Goal: Task Accomplishment & Management: Use online tool/utility

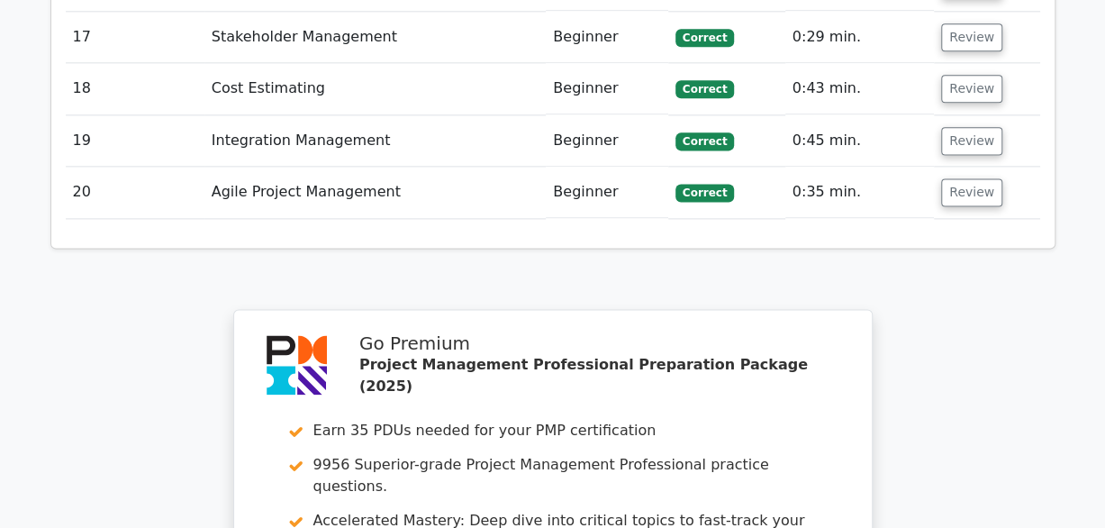
scroll to position [4767, 0]
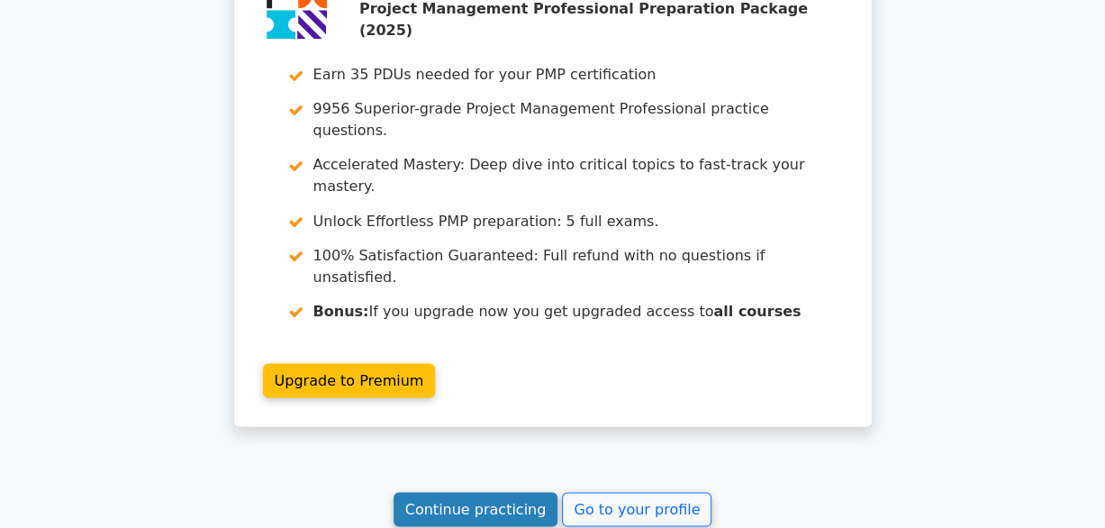
click at [461, 492] on link "Continue practicing" at bounding box center [475, 509] width 165 height 34
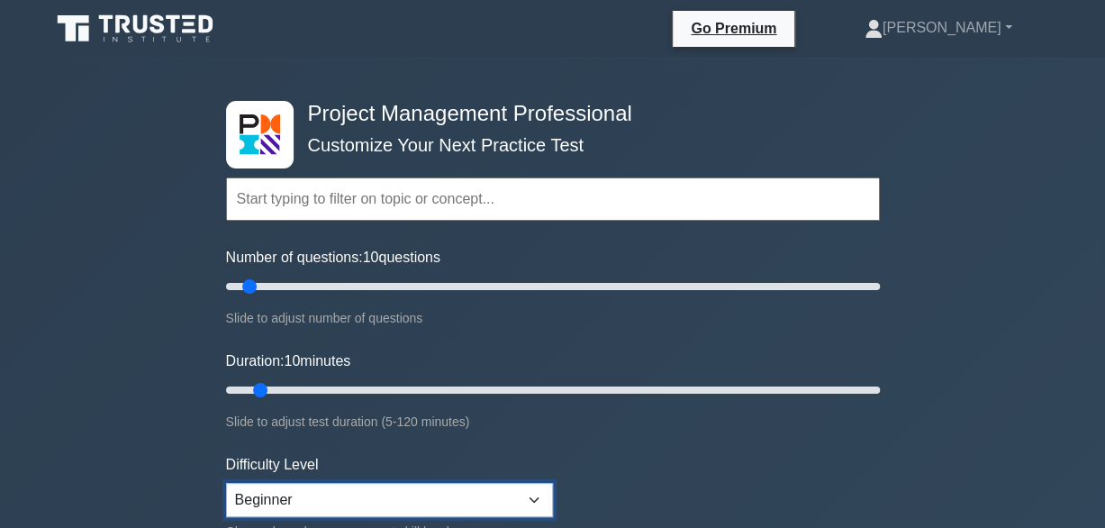
click at [534, 497] on select "Beginner Intermediate Expert" at bounding box center [389, 500] width 327 height 34
select select "expert"
click at [226, 483] on select "Beginner Intermediate Expert" at bounding box center [389, 500] width 327 height 34
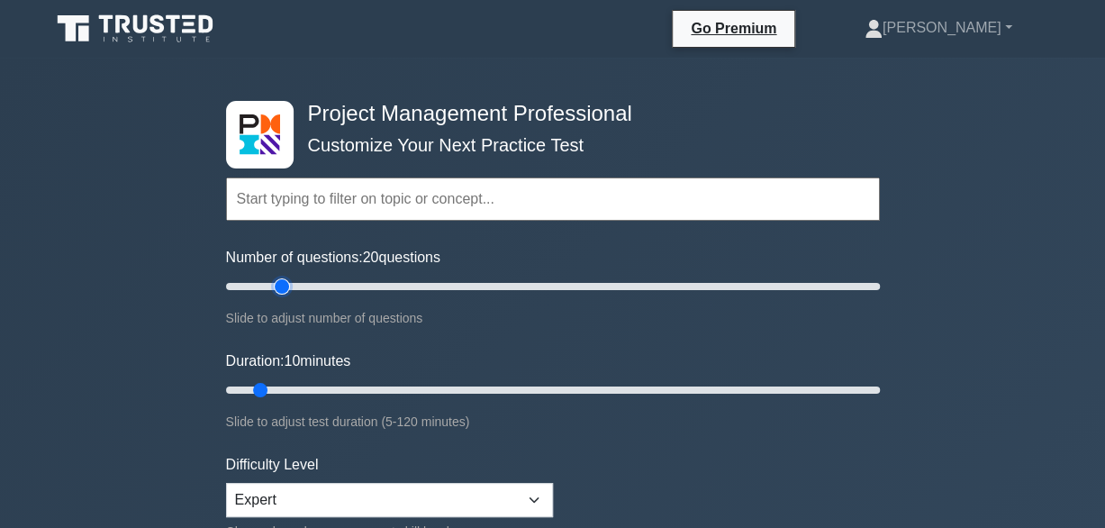
type input "20"
click at [281, 288] on input "Number of questions: 20 questions" at bounding box center [553, 286] width 654 height 22
click at [311, 389] on input "Duration: 10 minutes" at bounding box center [553, 390] width 654 height 22
click at [322, 388] on input "Duration: 20 minutes" at bounding box center [553, 390] width 654 height 22
type input "25"
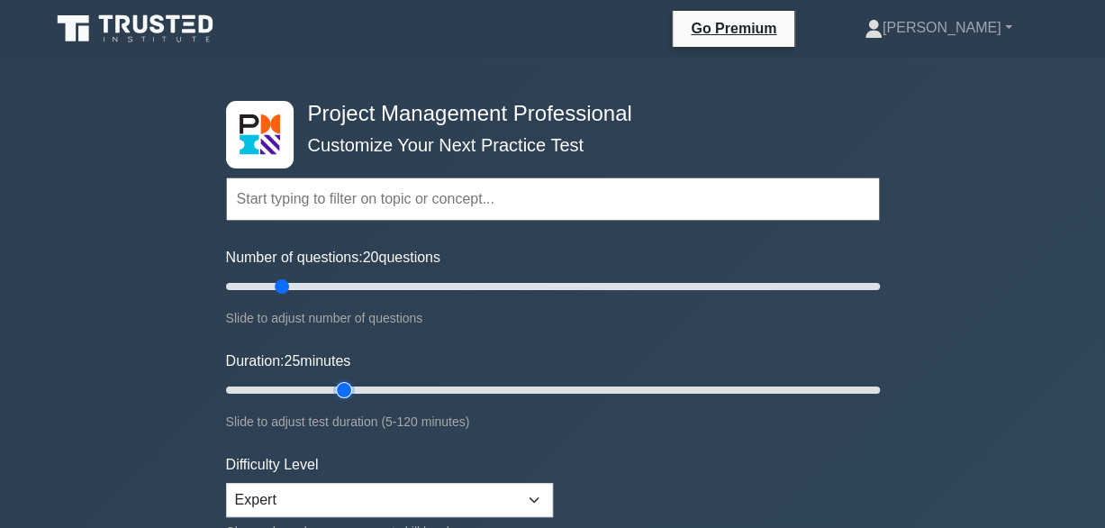
click at [332, 386] on input "Duration: 25 minutes" at bounding box center [553, 390] width 654 height 22
